Goal: Task Accomplishment & Management: Manage account settings

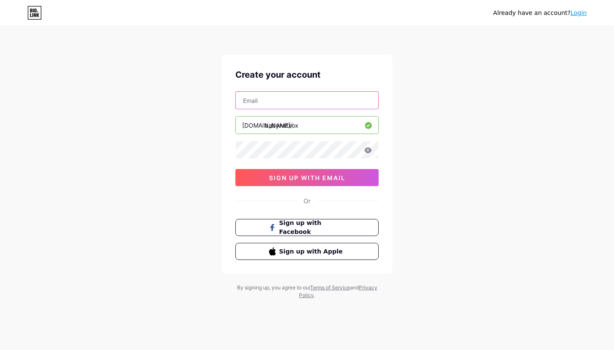
click at [290, 101] on input "text" at bounding box center [307, 100] width 142 height 17
type input "[EMAIL_ADDRESS][DOMAIN_NAME]"
click at [368, 152] on icon at bounding box center [368, 150] width 7 height 6
click at [318, 168] on div "[EMAIL_ADDRESS][DOMAIN_NAME] [DOMAIN_NAME]/ babynatxox 0cAFcWeA7J-gW-mvmSqKidPm…" at bounding box center [306, 138] width 143 height 95
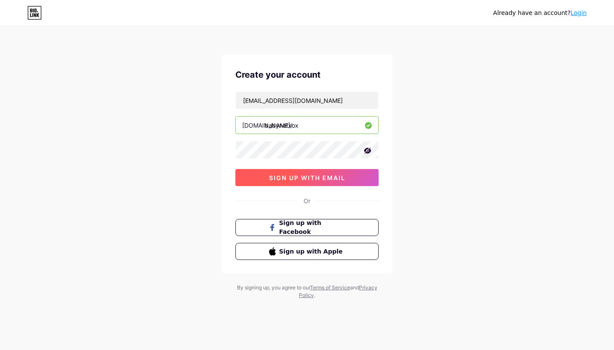
click at [318, 173] on button "sign up with email" at bounding box center [306, 177] width 143 height 17
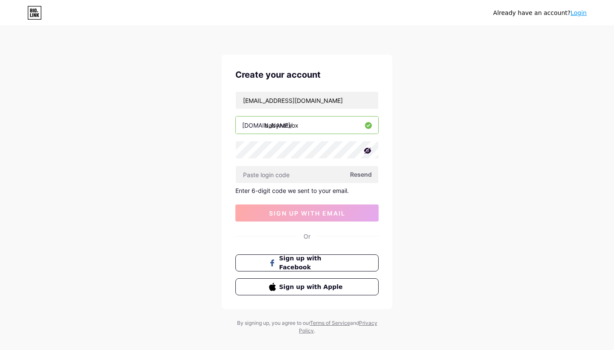
click at [365, 174] on span "Resend" at bounding box center [361, 174] width 22 height 9
click at [324, 217] on button "sign up with email" at bounding box center [306, 212] width 143 height 17
click at [330, 109] on div "llcsocialstar@gmail.com bio.link/ babynatxox Resend Enter 6-digit code we sent …" at bounding box center [306, 156] width 143 height 130
click at [330, 106] on input "llcsocialstar@gmail.com" at bounding box center [307, 100] width 142 height 17
drag, startPoint x: 330, startPoint y: 106, endPoint x: 261, endPoint y: 101, distance: 70.1
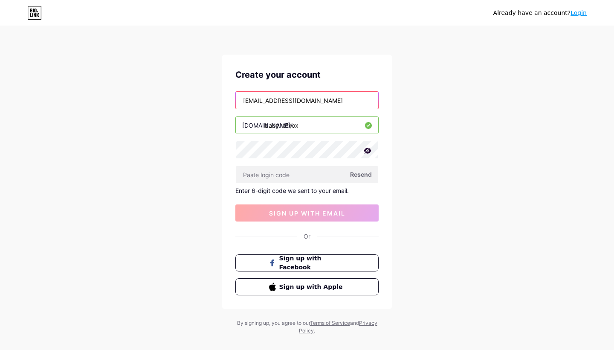
click at [261, 101] on input "llcsocialstar@gmail.com" at bounding box center [307, 100] width 142 height 17
type input "camdenpick@gmail.com"
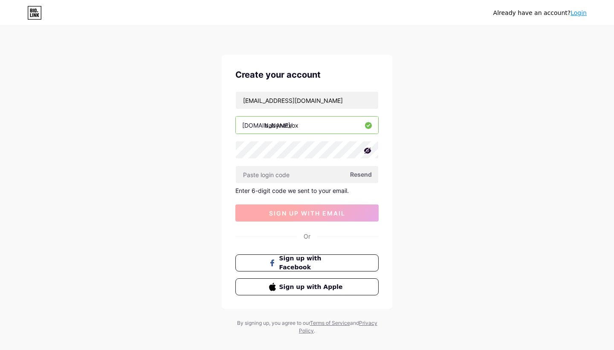
click at [294, 210] on span "sign up with email" at bounding box center [307, 212] width 76 height 7
click at [329, 284] on span "Sign up with Apple" at bounding box center [312, 286] width 67 height 9
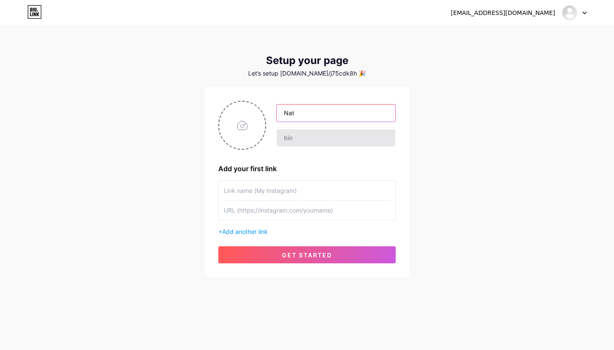
type input "Nat"
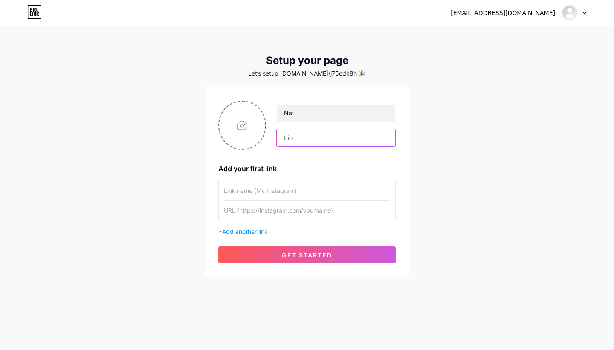
click at [331, 133] on input "text" at bounding box center [336, 137] width 119 height 17
type input "h"
type input "t"
paste input "⬇️"
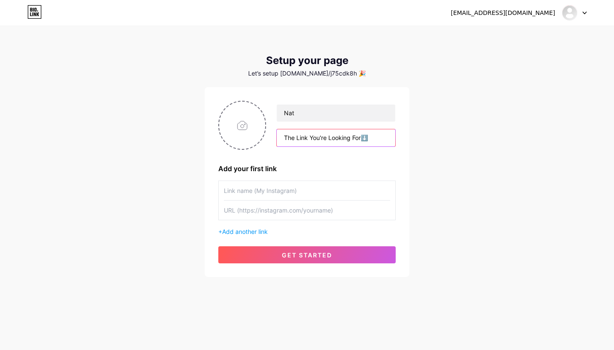
paste input "💕"
type input "The Link You're Looking For⬇️💕"
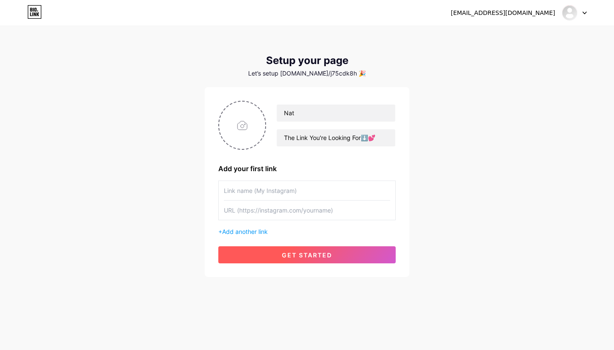
click at [293, 252] on span "get started" at bounding box center [307, 254] width 50 height 7
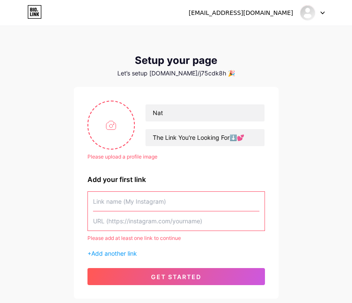
click at [146, 200] on input "text" at bounding box center [176, 201] width 166 height 19
click at [147, 227] on input "text" at bounding box center [176, 220] width 166 height 19
paste input "[URL][DOMAIN_NAME]"
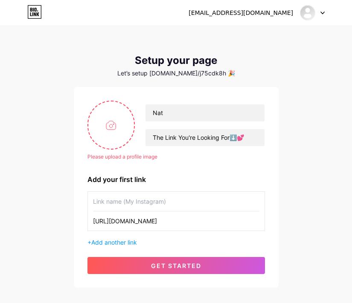
type input "[URL][DOMAIN_NAME]"
click at [156, 205] on input "text" at bounding box center [176, 201] width 166 height 19
type input "S"
type input "O"
type input "FREE for the next 3 people"
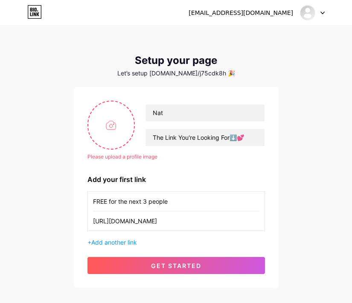
click at [190, 275] on div "Please upload a profile image Nat The Link You're Looking For⬇️💕 Please upload …" at bounding box center [176, 187] width 205 height 201
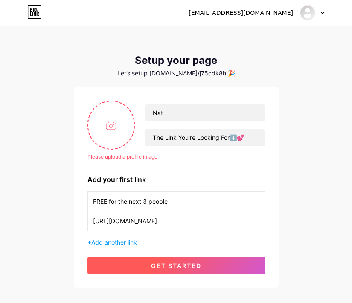
click at [191, 267] on span "get started" at bounding box center [176, 265] width 50 height 7
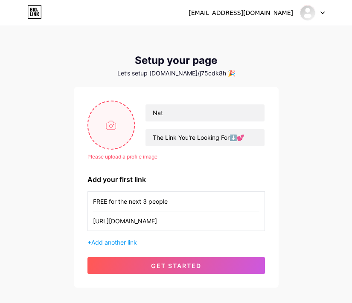
click at [104, 135] on input "file" at bounding box center [111, 124] width 46 height 47
type input "C:\fakepath\IMG_6984.jpeg"
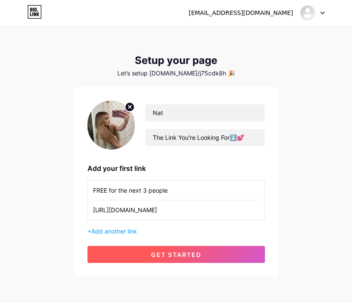
click at [184, 250] on button "get started" at bounding box center [175, 254] width 177 height 17
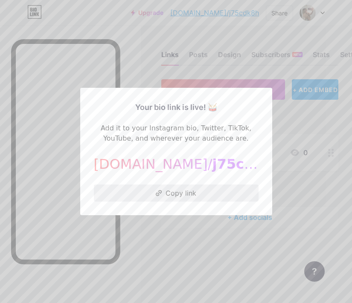
click at [188, 194] on button "Copy link" at bounding box center [176, 193] width 165 height 17
click at [215, 249] on div at bounding box center [176, 151] width 352 height 303
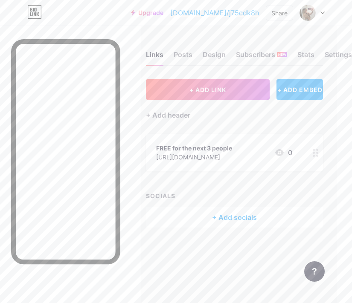
scroll to position [0, 16]
click at [217, 52] on div "Design" at bounding box center [214, 56] width 23 height 15
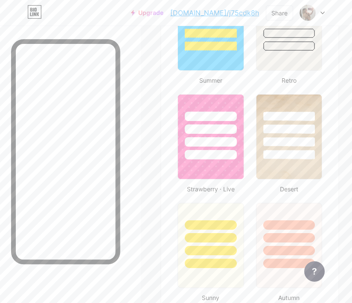
scroll to position [870, 0]
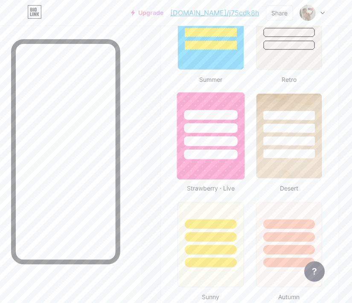
click at [206, 145] on div at bounding box center [210, 141] width 53 height 10
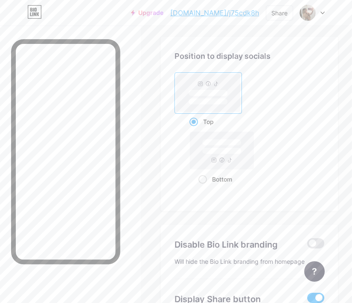
scroll to position [1596, 0]
click at [229, 152] on rect at bounding box center [221, 152] width 39 height 6
click at [204, 188] on input "Bottom" at bounding box center [201, 191] width 6 height 6
radio input "true"
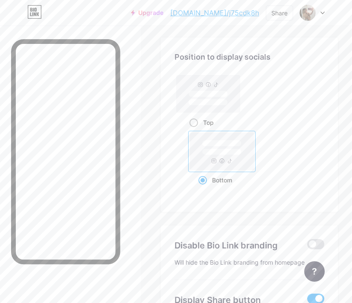
click at [221, 100] on rect at bounding box center [207, 102] width 39 height 6
click at [195, 130] on input "Top" at bounding box center [192, 133] width 6 height 6
radio input "true"
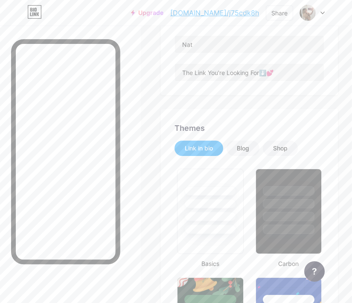
scroll to position [143, 0]
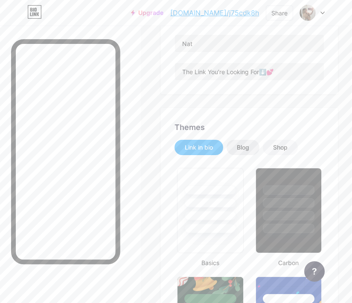
click at [245, 144] on div "Blog" at bounding box center [243, 147] width 12 height 9
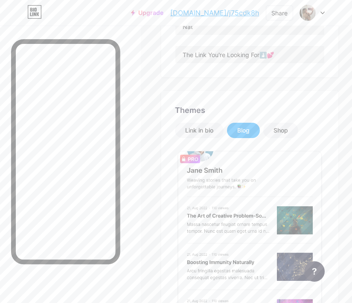
scroll to position [145, 0]
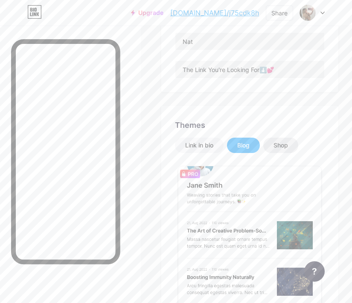
click at [288, 150] on div "Shop" at bounding box center [280, 145] width 35 height 15
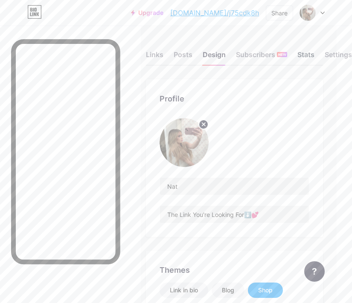
scroll to position [0, 16]
click at [270, 52] on div "Subscribers NEW" at bounding box center [261, 56] width 51 height 15
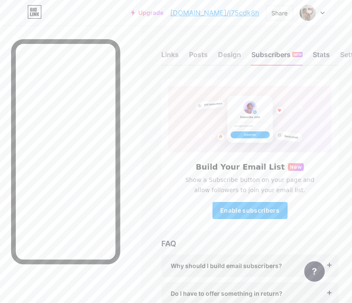
click at [317, 52] on div "Stats" at bounding box center [321, 56] width 17 height 15
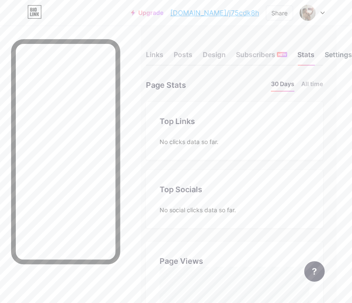
click at [333, 54] on div "Settings" at bounding box center [337, 56] width 27 height 15
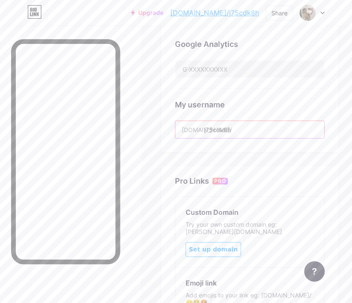
click at [228, 124] on input "j75cdk8h" at bounding box center [249, 129] width 149 height 17
click at [235, 130] on input "j75cdk8h" at bounding box center [249, 129] width 149 height 17
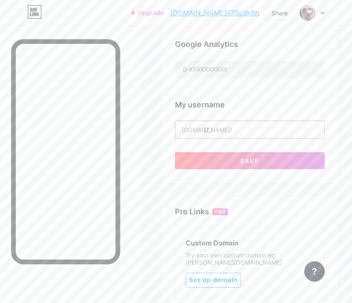
type input "j"
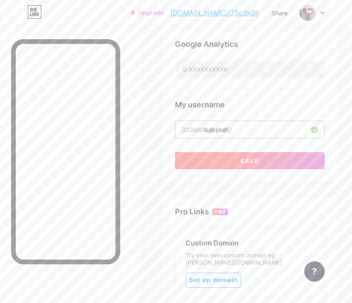
type input "babynat"
click at [249, 164] on button "Save" at bounding box center [250, 160] width 150 height 17
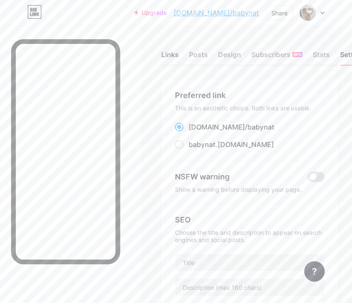
click at [176, 57] on div "Links" at bounding box center [169, 56] width 17 height 15
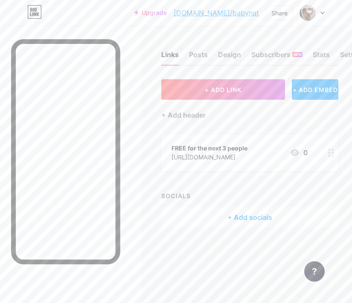
click at [313, 90] on div "+ ADD EMBED" at bounding box center [315, 89] width 46 height 20
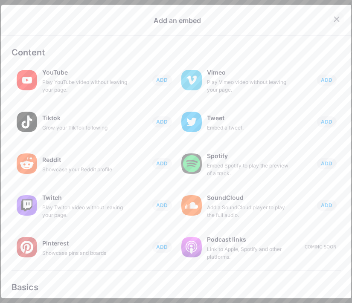
click at [336, 16] on icon at bounding box center [336, 19] width 7 height 7
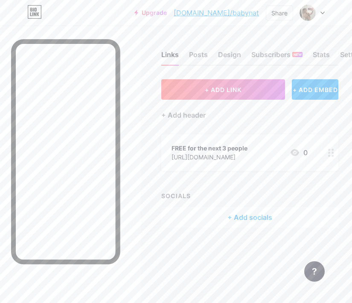
click at [247, 151] on div "FREE for the next 3 people" at bounding box center [209, 148] width 76 height 9
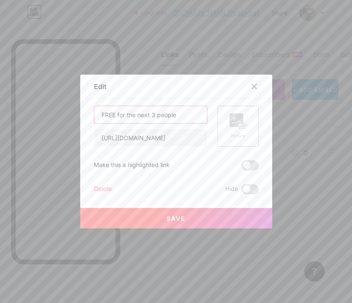
click at [182, 113] on input "FREE for the next 3 people" at bounding box center [150, 114] width 113 height 17
click at [101, 114] on input "FREE for the next 3 people" at bounding box center [150, 114] width 113 height 17
paste input "🌶️"
paste input "😈"
type input "🌶️😈FREE for the next 3 people"
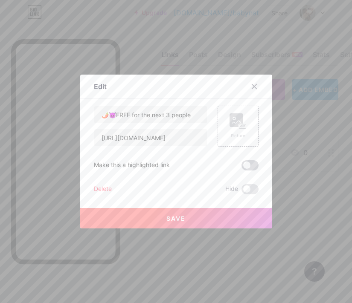
click at [249, 168] on span at bounding box center [249, 165] width 17 height 10
click at [241, 168] on input "checkbox" at bounding box center [241, 168] width 0 height 0
click at [247, 126] on div "Picture" at bounding box center [237, 126] width 41 height 41
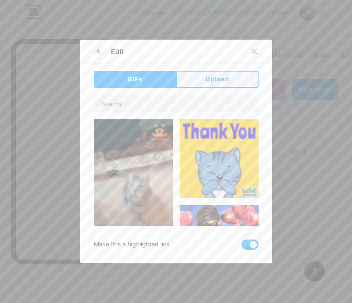
click at [213, 82] on span "Upload" at bounding box center [216, 79] width 23 height 9
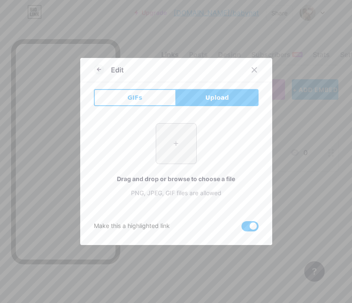
click at [173, 146] on input "file" at bounding box center [176, 144] width 40 height 40
type input "C:\fakepath\IMG_6976.jpeg"
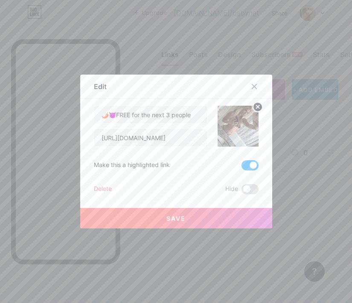
click at [215, 222] on button "Save" at bounding box center [176, 218] width 192 height 20
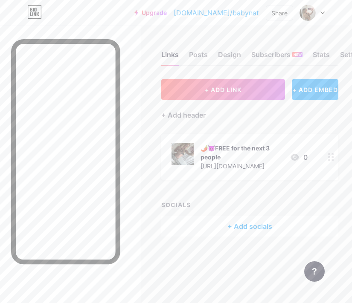
click at [240, 14] on link "[DOMAIN_NAME]/babynat" at bounding box center [216, 13] width 85 height 10
click at [284, 15] on div "Share" at bounding box center [279, 13] width 16 height 9
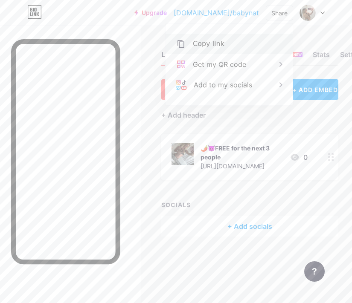
click at [246, 47] on div "Copy link" at bounding box center [228, 44] width 127 height 20
